Goal: Find specific page/section: Find specific page/section

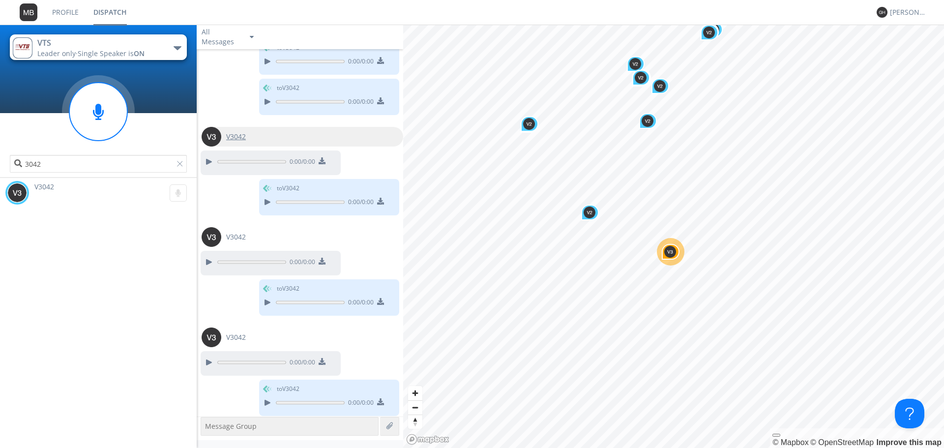
scroll to position [1974, 0]
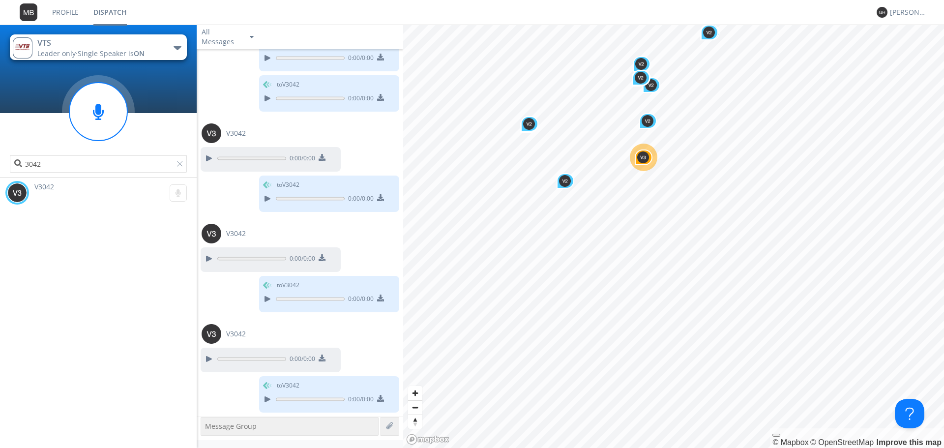
click at [113, 49] on span "Single Speaker is ON" at bounding box center [111, 53] width 67 height 9
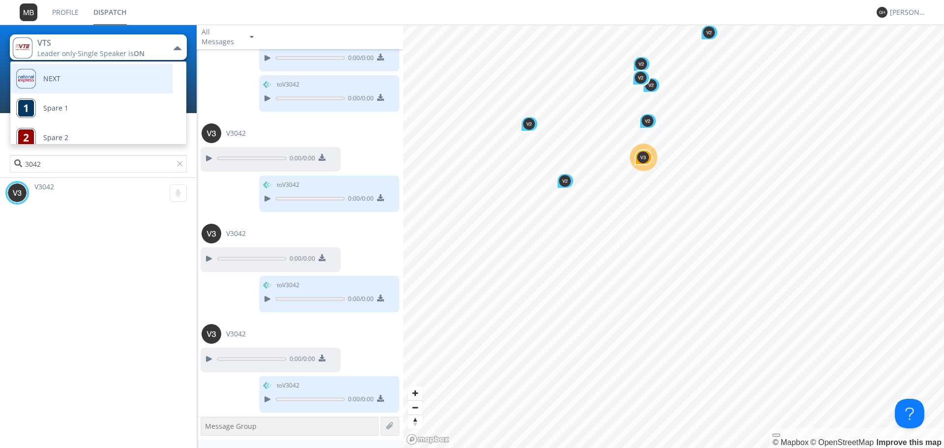
click at [81, 83] on link "NEXT" at bounding box center [84, 79] width 148 height 30
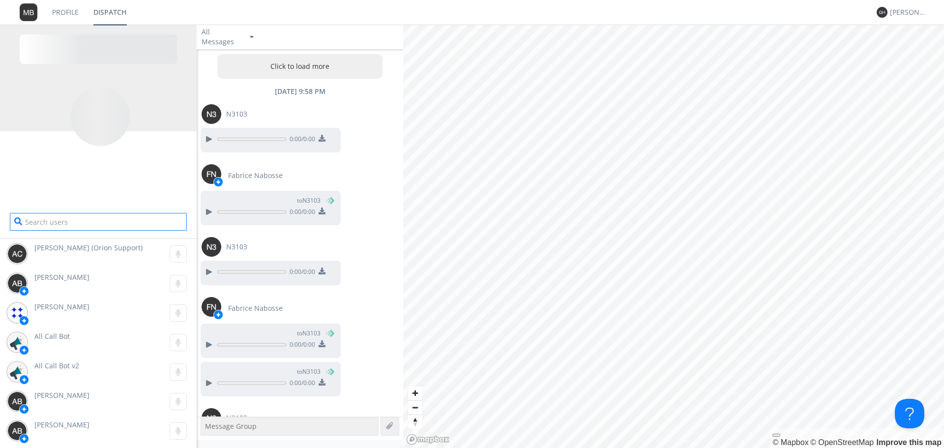
click at [94, 214] on input "text" at bounding box center [98, 222] width 177 height 18
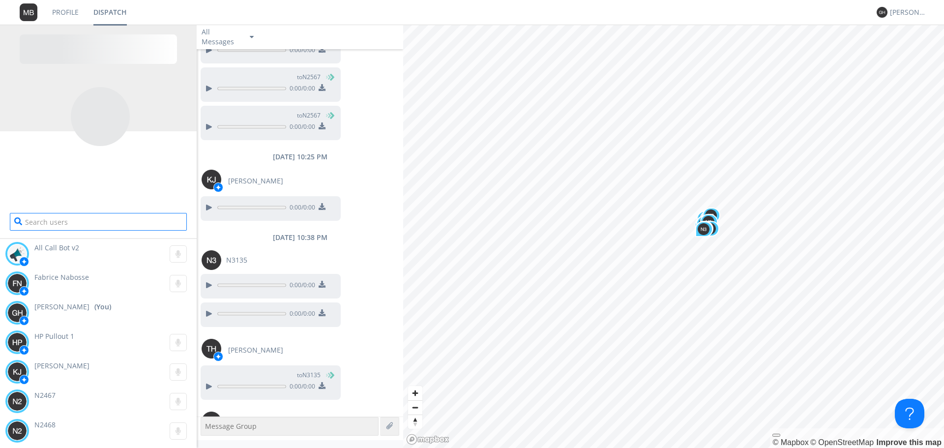
click at [93, 221] on div "Loading... Loading... All Call Bot v2 0:00 Fabrice Nabosse 0:00 [PERSON_NAME] (…" at bounding box center [98, 236] width 197 height 423
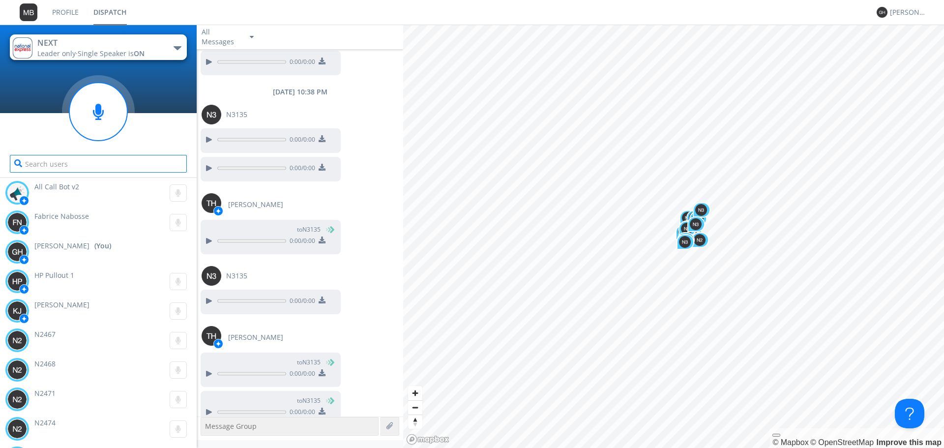
scroll to position [873, 0]
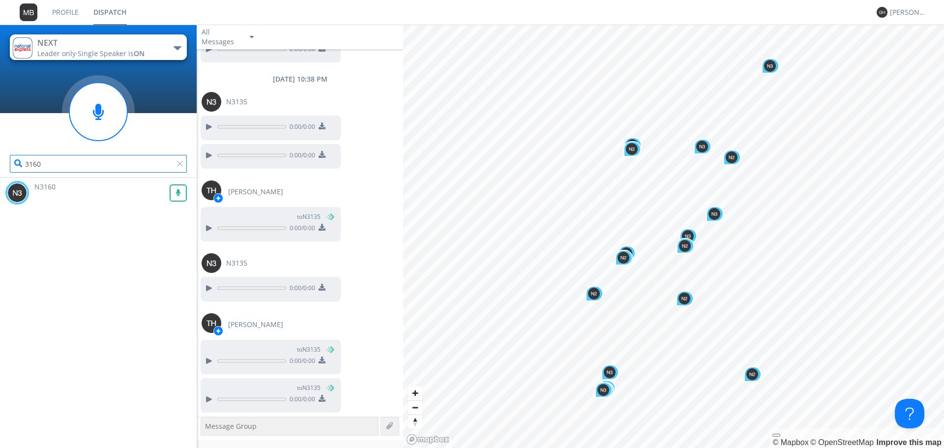
type input "3160"
click at [174, 193] on g at bounding box center [178, 192] width 17 height 17
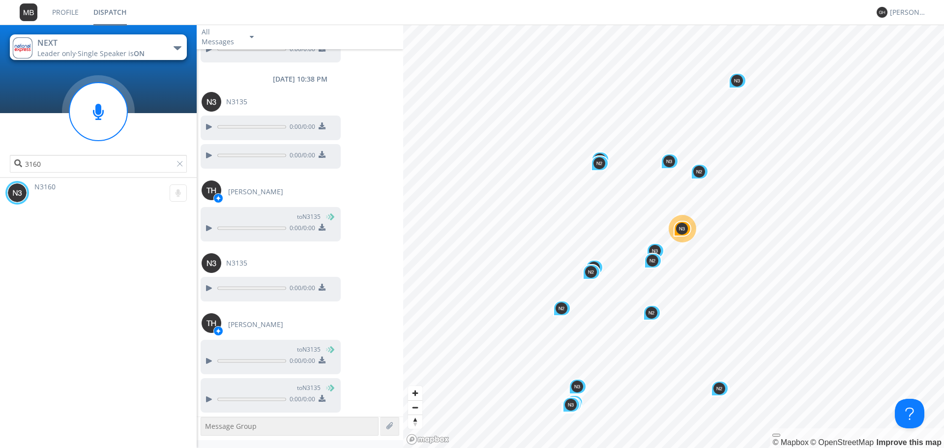
click at [57, 20] on link "Profile" at bounding box center [65, 12] width 41 height 25
